Goal: Task Accomplishment & Management: Use online tool/utility

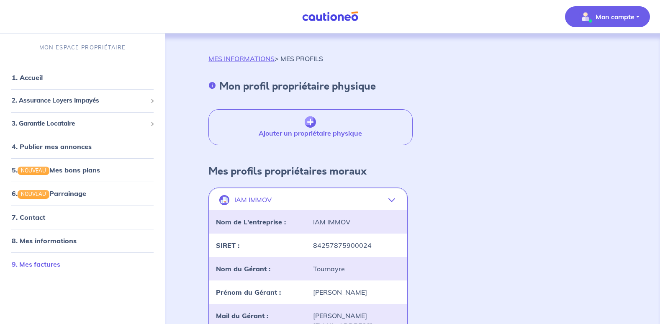
click at [55, 264] on link "9. Mes factures" at bounding box center [36, 264] width 49 height 8
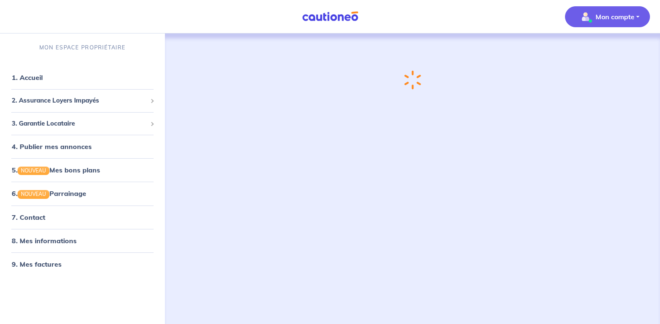
click at [581, 16] on img "button" at bounding box center [585, 16] width 13 height 13
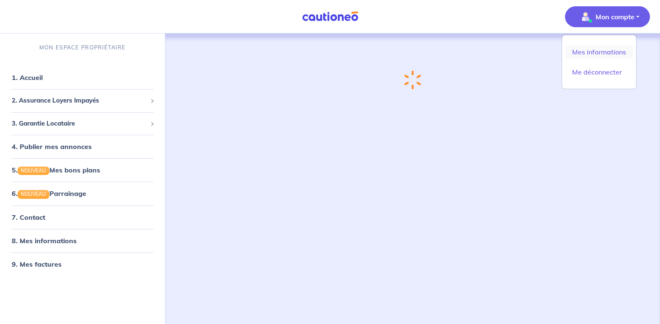
click at [580, 50] on link "Mes informations" at bounding box center [598, 51] width 67 height 13
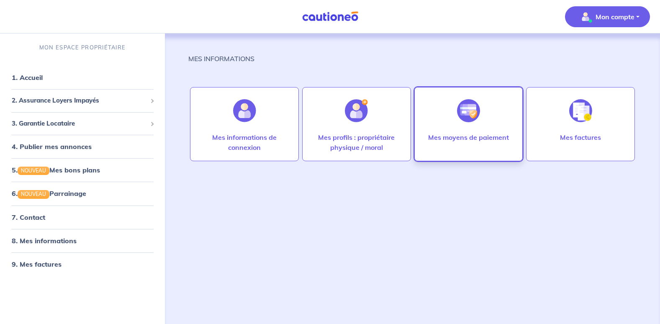
click at [465, 137] on p "Mes moyens de paiement" at bounding box center [468, 137] width 81 height 10
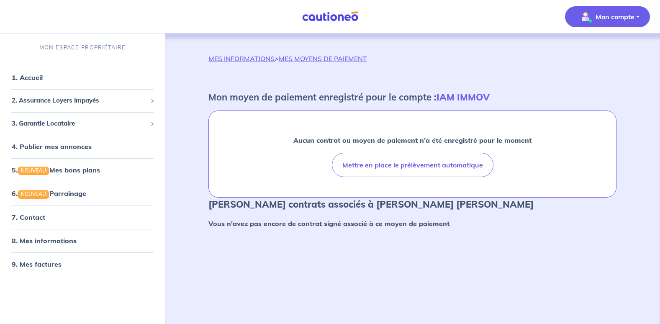
click at [588, 16] on img "button" at bounding box center [585, 16] width 13 height 13
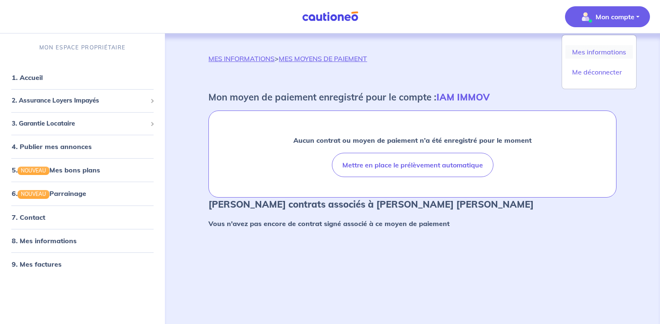
click at [589, 57] on link "Mes informations" at bounding box center [598, 51] width 67 height 13
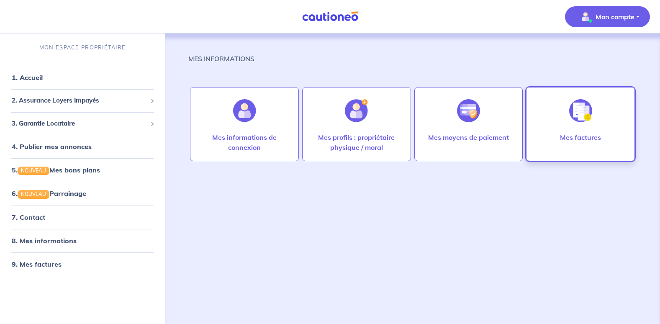
click at [580, 115] on img at bounding box center [580, 110] width 23 height 23
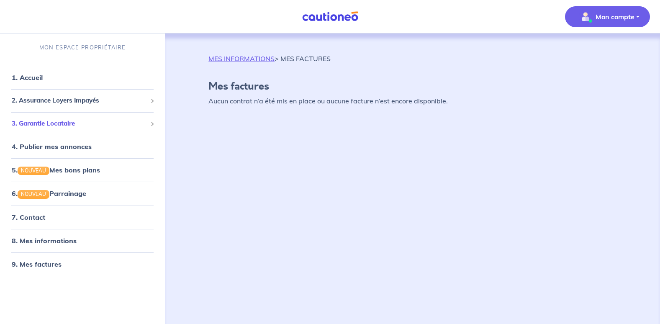
click at [69, 131] on div "3. Garantie Locataire" at bounding box center [82, 123] width 158 height 16
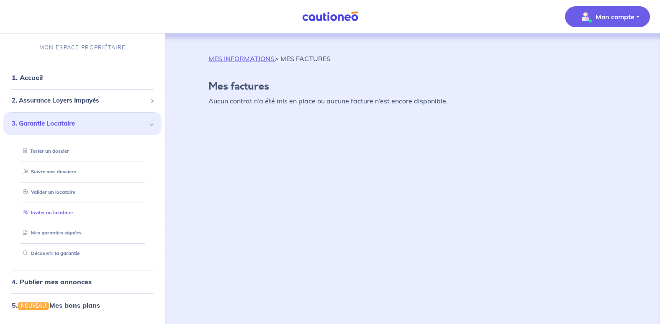
click at [61, 212] on link "Inviter un locataire" at bounding box center [46, 213] width 53 height 6
select select "FR"
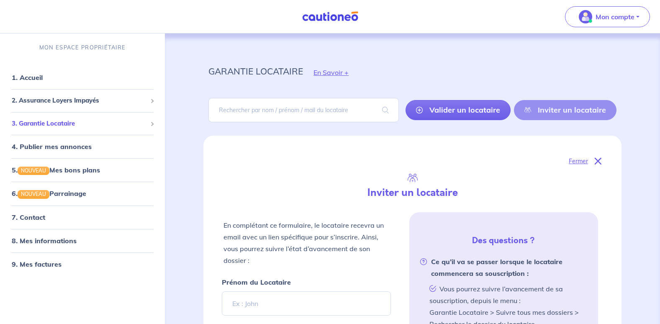
click at [50, 122] on span "3. Garantie Locataire" at bounding box center [79, 124] width 135 height 10
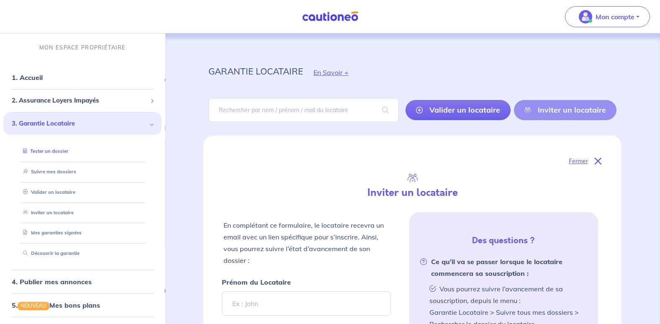
click at [44, 151] on link "Tester un dossier" at bounding box center [44, 151] width 49 height 6
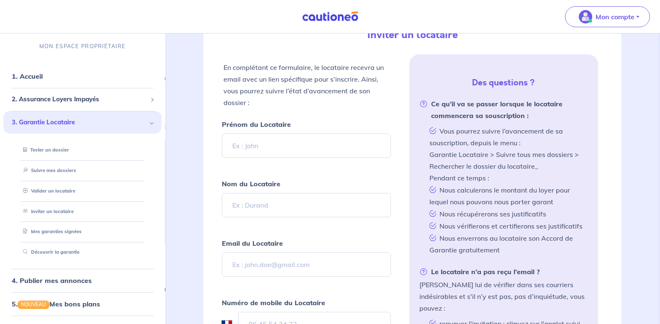
scroll to position [125, 0]
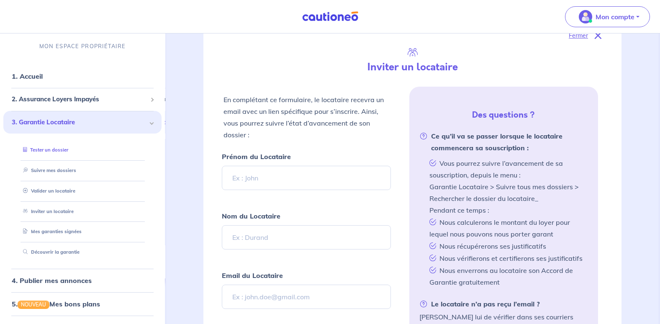
click at [54, 152] on link "Tester un dossier" at bounding box center [44, 150] width 49 height 6
click at [60, 153] on link "Tester un dossier" at bounding box center [44, 150] width 49 height 6
